Goal: Task Accomplishment & Management: Manage account settings

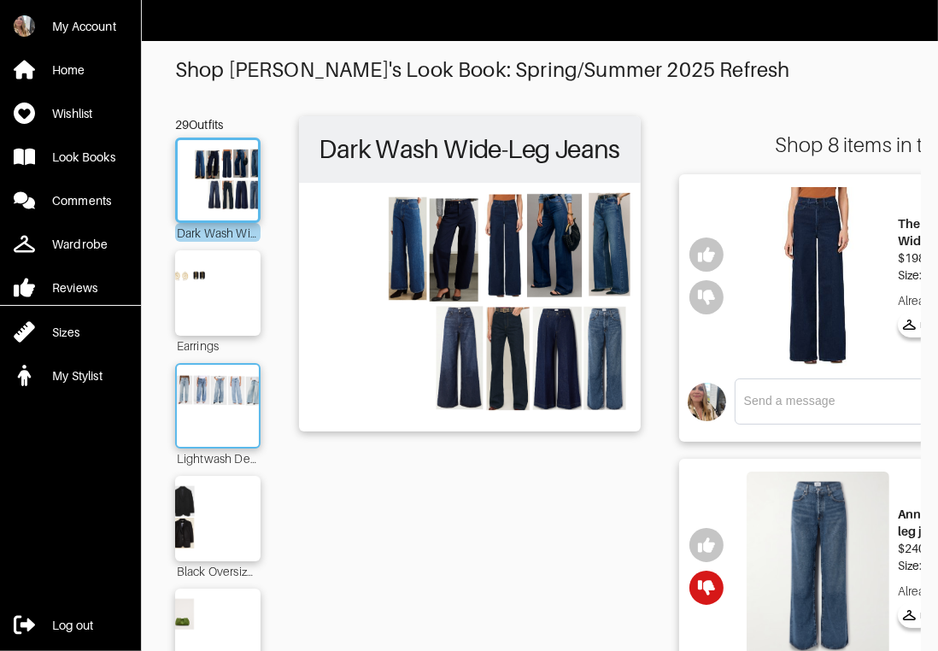
click at [232, 402] on img at bounding box center [218, 406] width 92 height 65
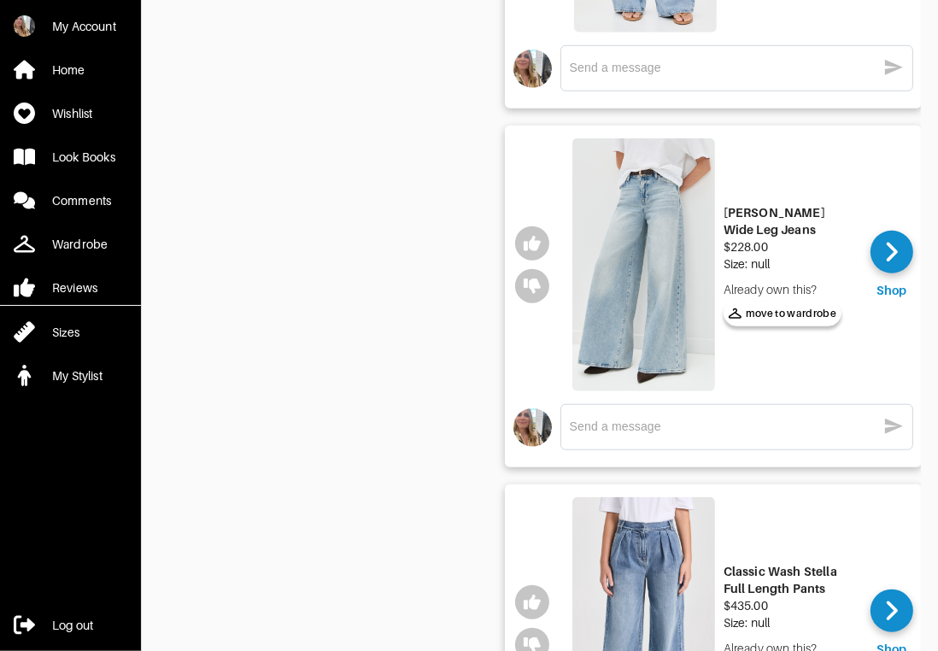
scroll to position [1138, 0]
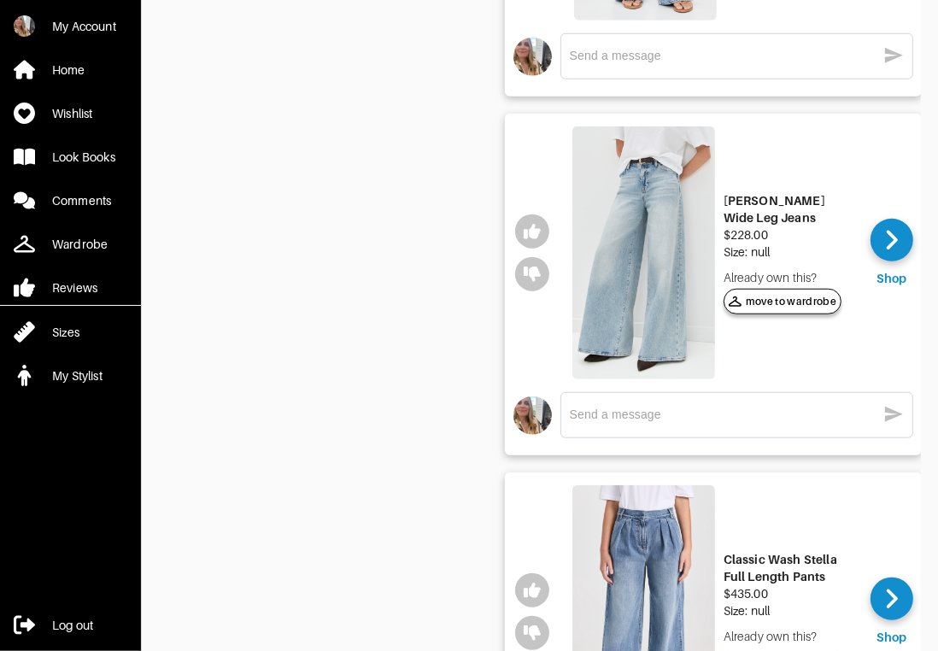
click at [816, 299] on span "move to wardrobe" at bounding box center [783, 301] width 109 height 15
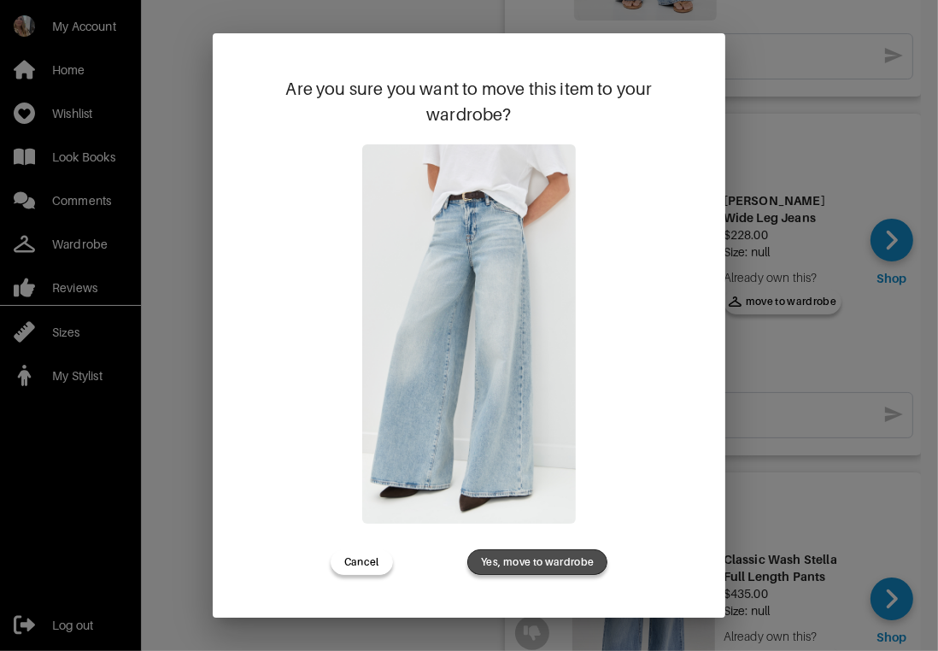
click at [563, 556] on span "Yes, move to wardrobe" at bounding box center [537, 562] width 113 height 15
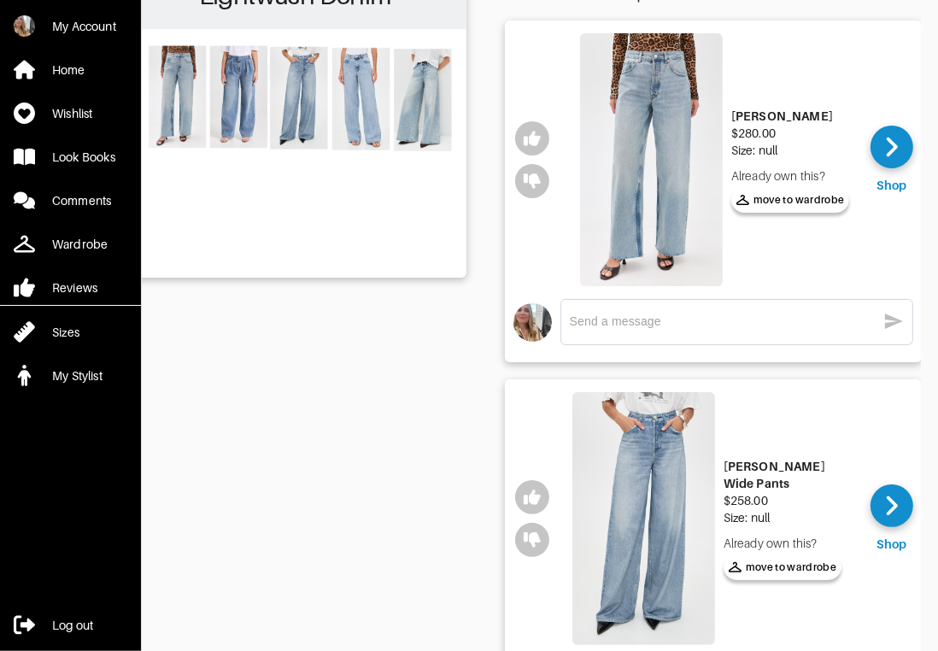
scroll to position [85, 0]
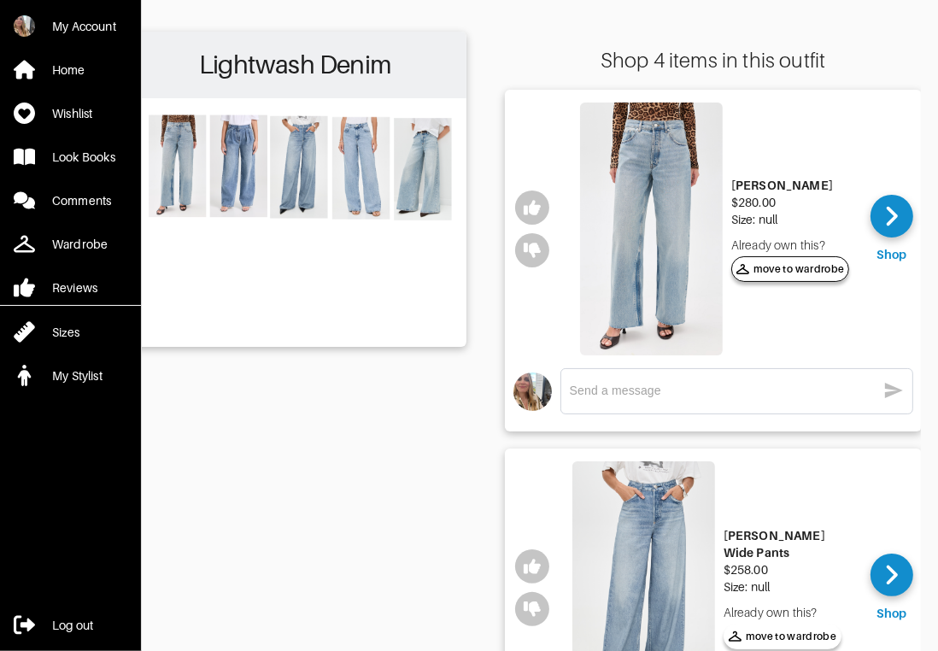
click at [800, 274] on span "move to wardrobe" at bounding box center [791, 269] width 109 height 15
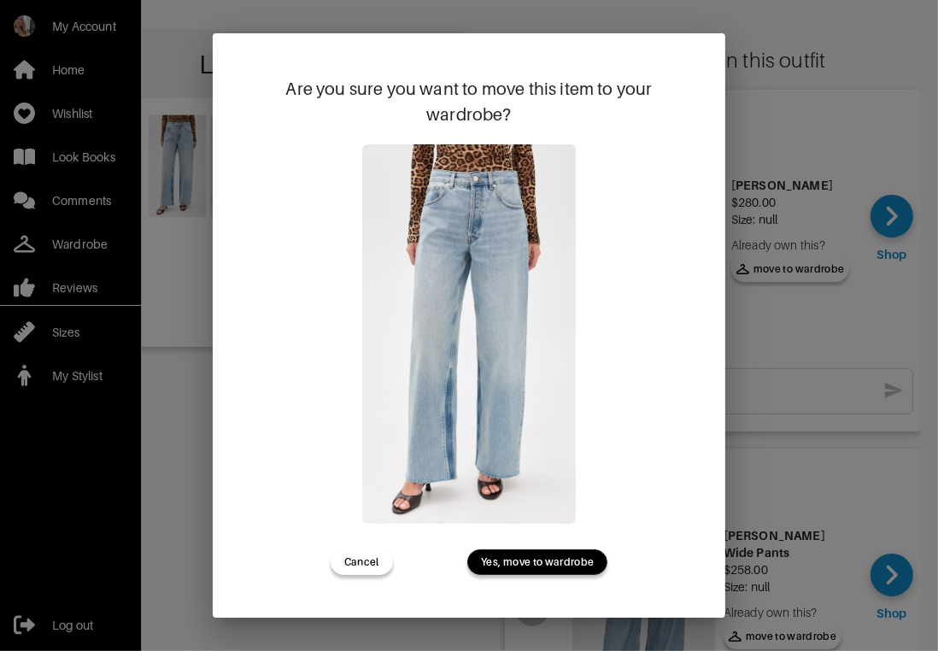
click at [516, 568] on span "Yes, move to wardrobe" at bounding box center [537, 562] width 113 height 15
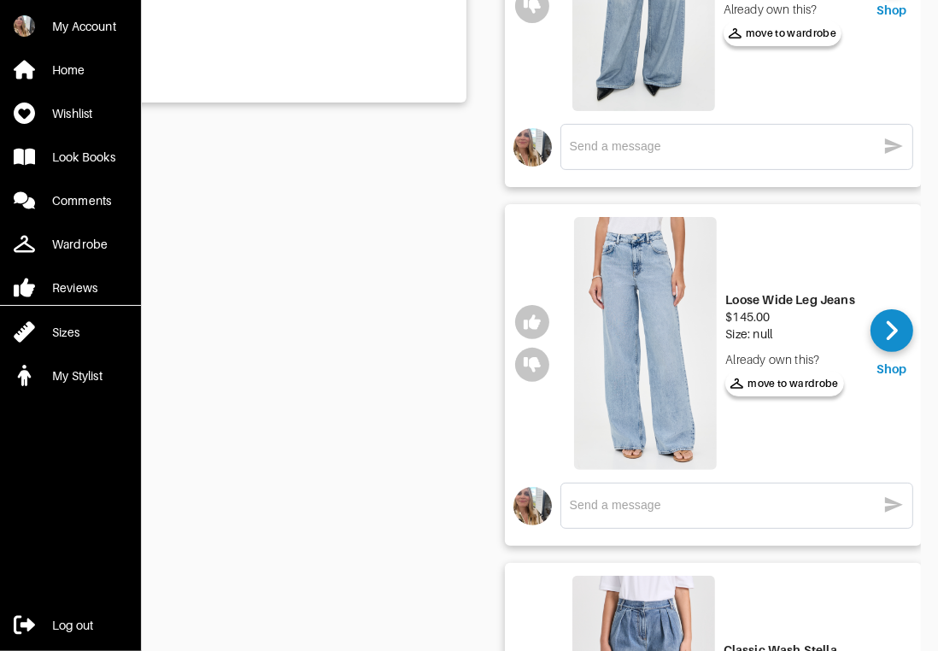
scroll to position [0, 0]
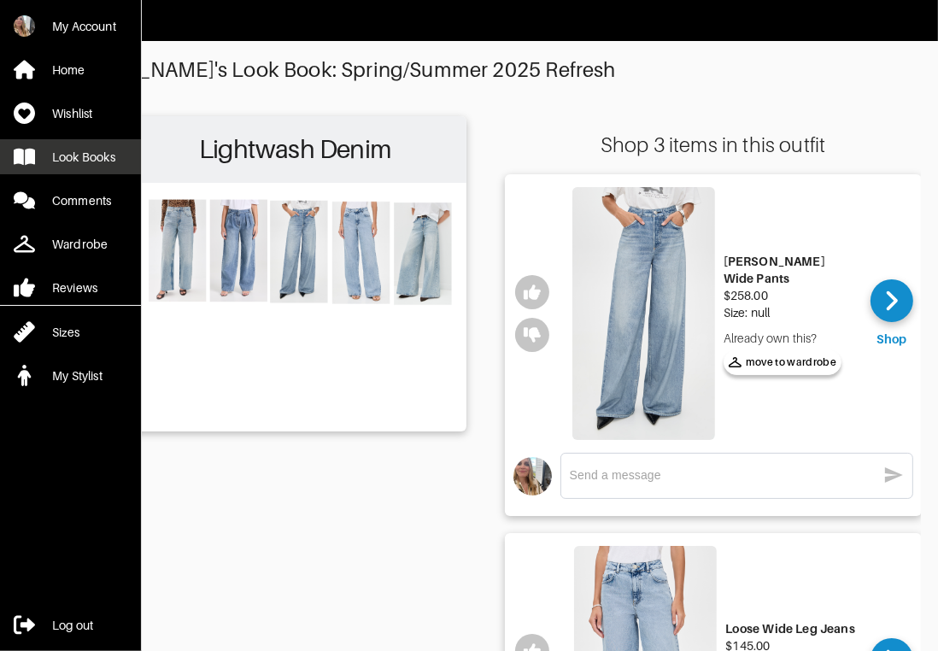
click at [92, 143] on link "Look Books" at bounding box center [70, 156] width 141 height 35
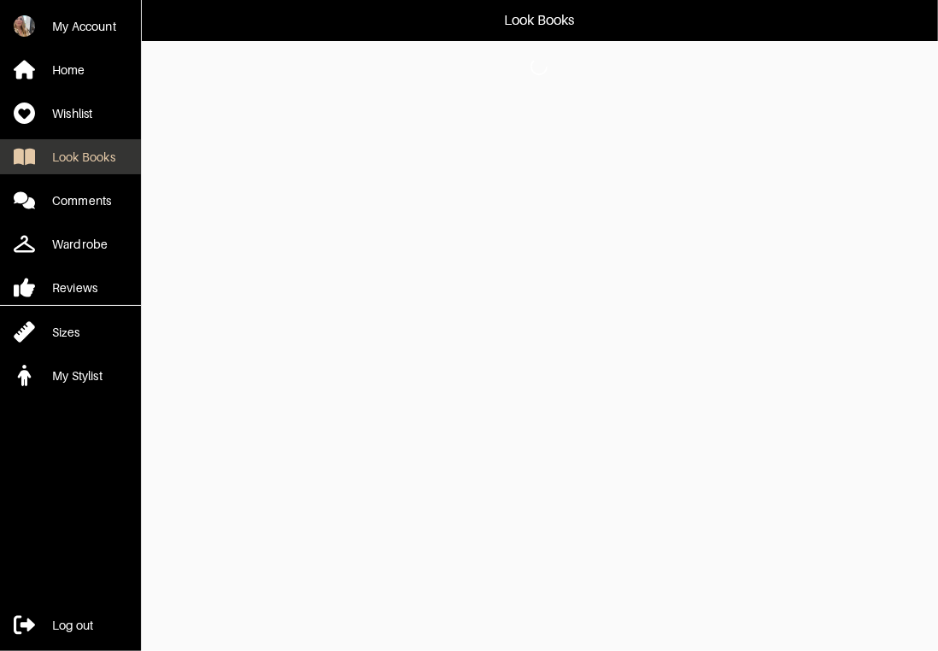
click at [68, 161] on div "Look Books" at bounding box center [83, 157] width 63 height 17
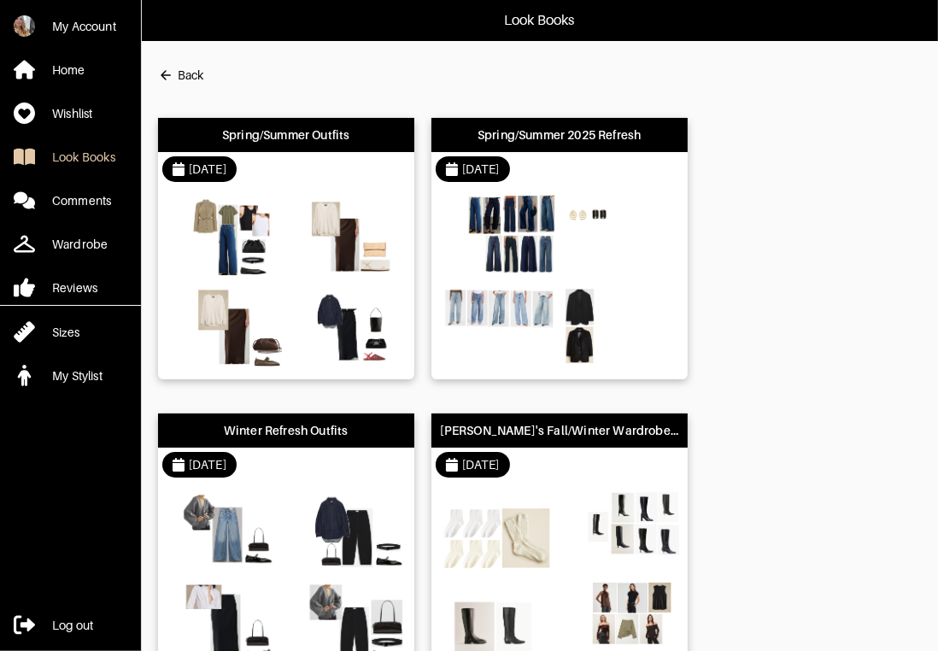
click at [594, 168] on div "[DATE]" at bounding box center [560, 169] width 256 height 34
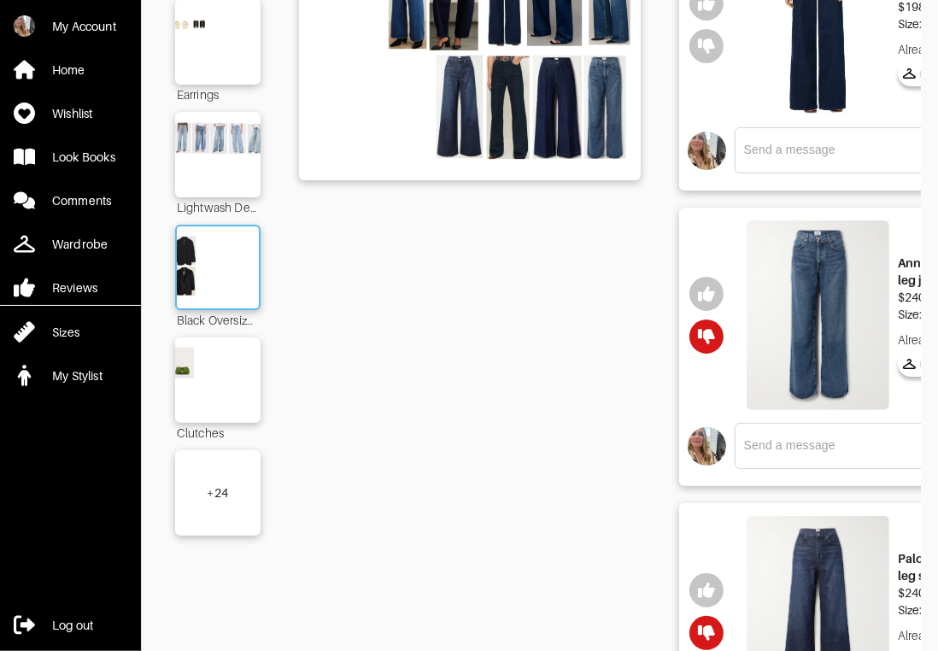
click at [194, 236] on img at bounding box center [218, 267] width 92 height 65
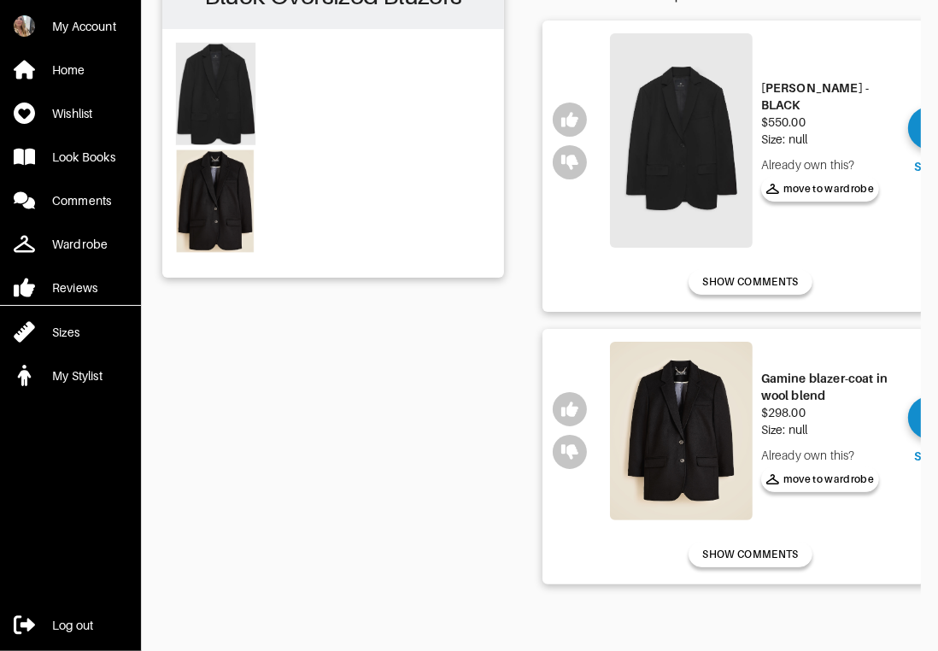
scroll to position [0, 174]
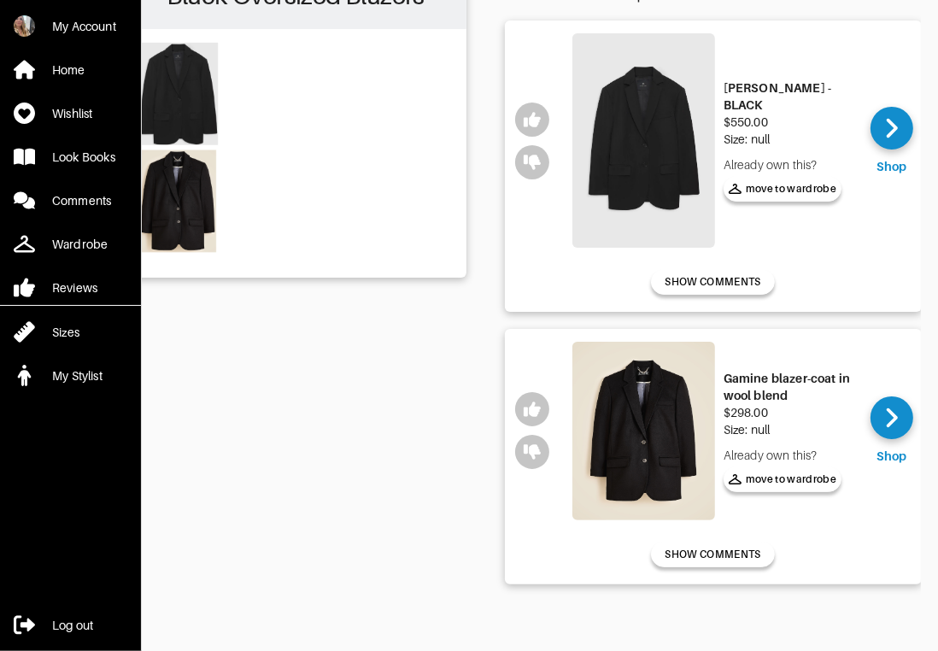
click at [643, 162] on img at bounding box center [644, 140] width 143 height 215
click at [651, 452] on img at bounding box center [644, 431] width 143 height 179
